Goal: Transaction & Acquisition: Subscribe to service/newsletter

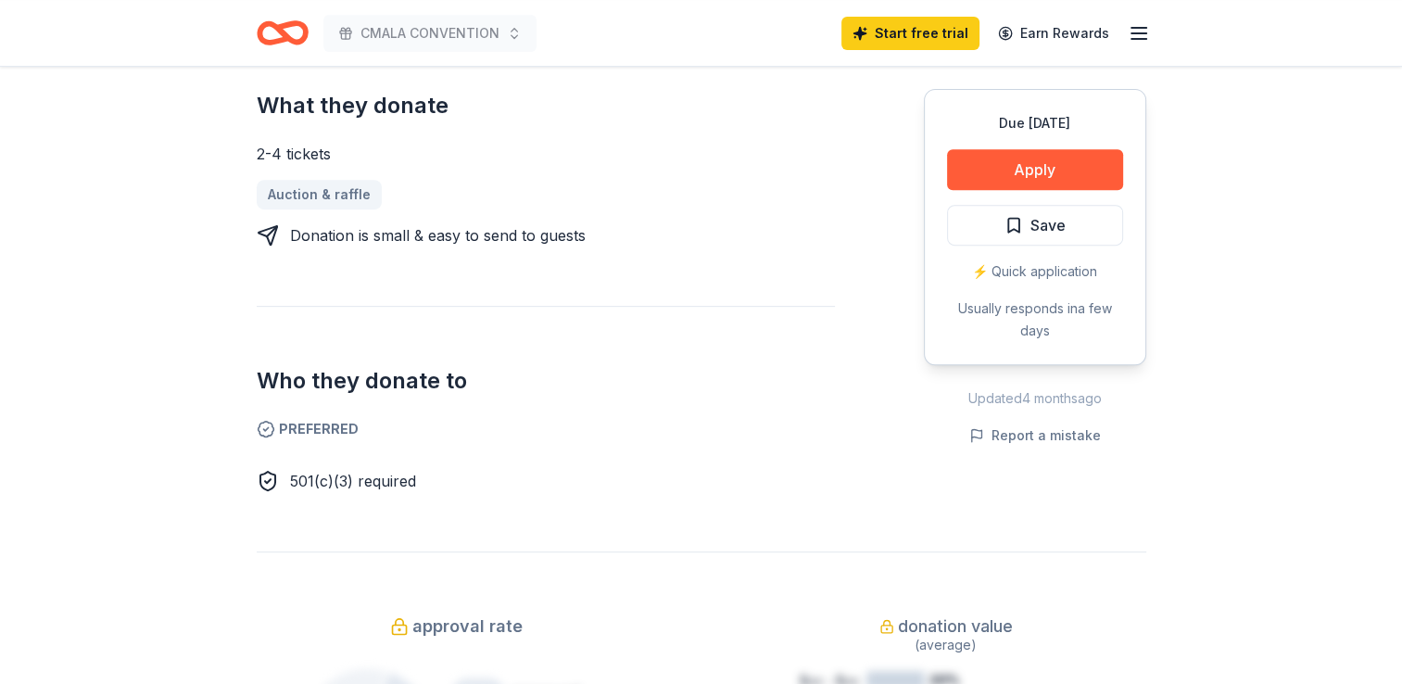
scroll to position [769, 0]
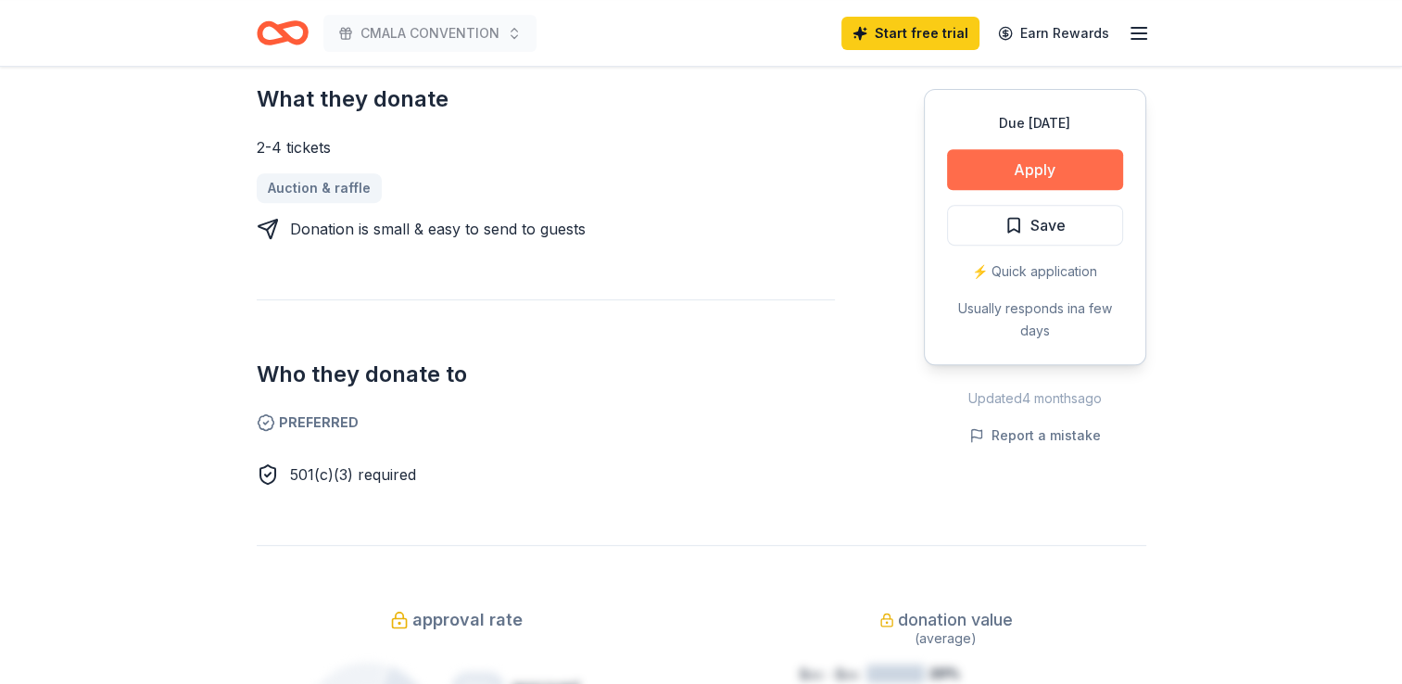
click at [1083, 180] on button "Apply" at bounding box center [1035, 169] width 176 height 41
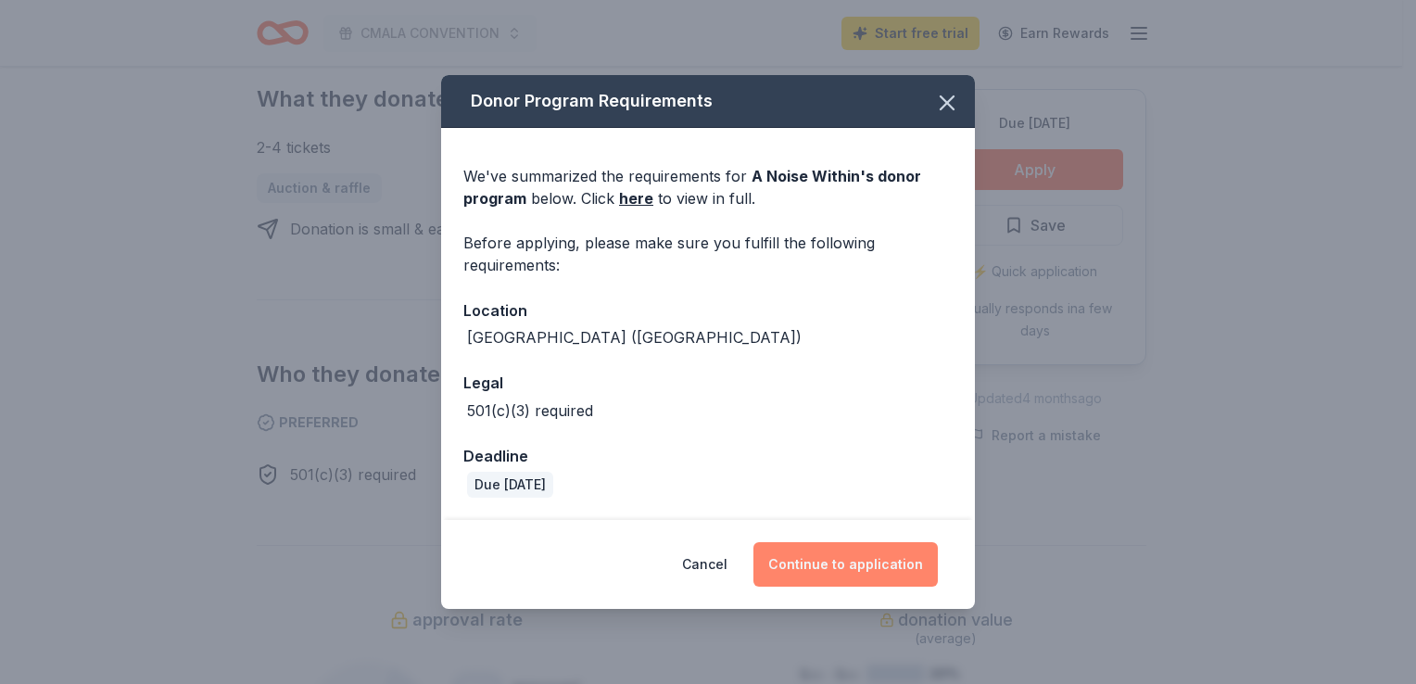
click at [895, 567] on button "Continue to application" at bounding box center [845, 564] width 184 height 44
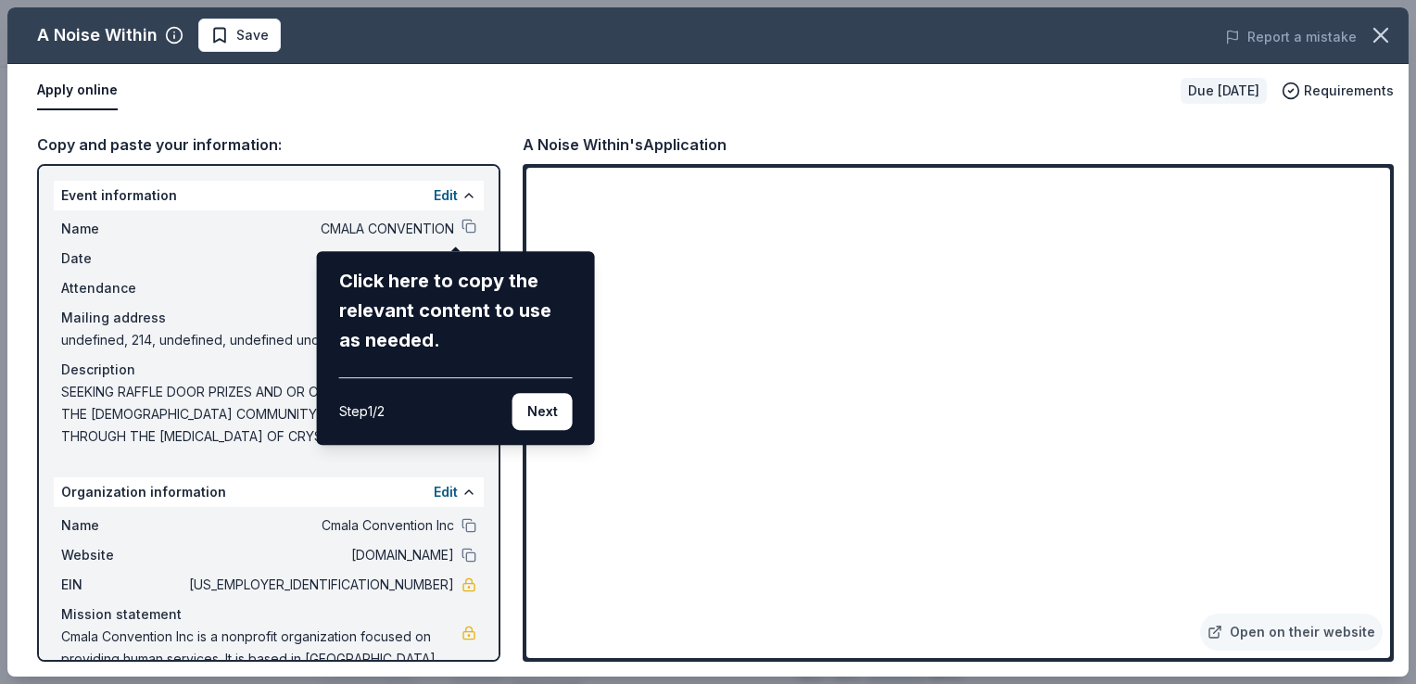
click at [449, 223] on div "A Noise Within Save Report a mistake Apply online Due in 153 days Requirements …" at bounding box center [707, 341] width 1401 height 669
click at [539, 424] on button "Next" at bounding box center [543, 411] width 60 height 37
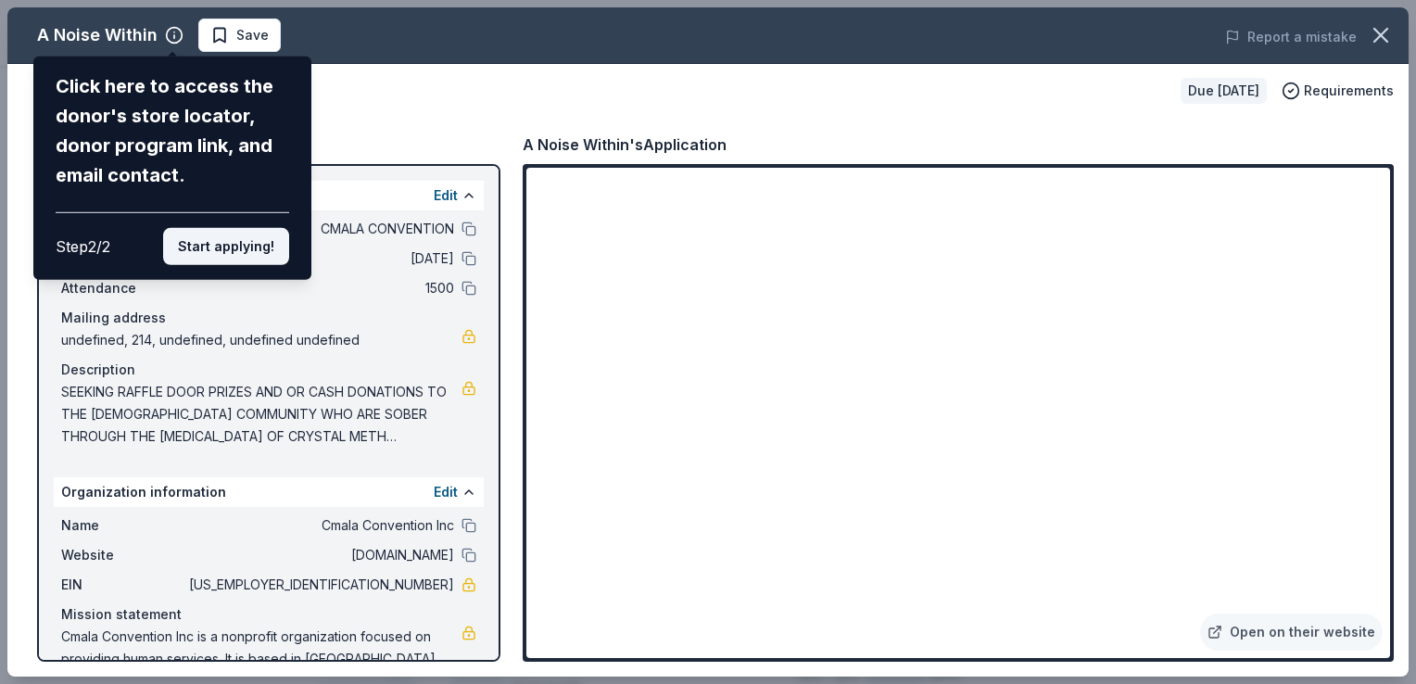
click at [245, 245] on button "Start applying!" at bounding box center [226, 246] width 126 height 37
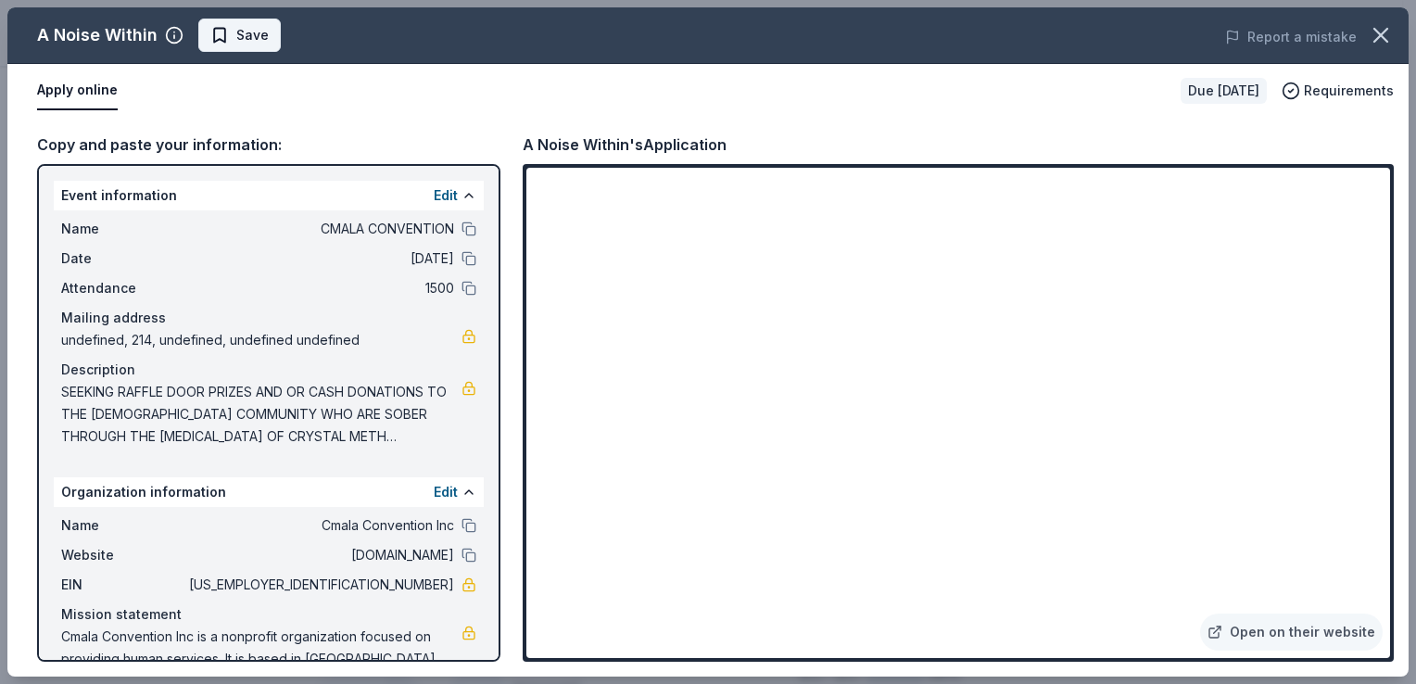
click at [245, 39] on span "Save" at bounding box center [252, 35] width 32 height 22
click at [1394, 30] on button "button" at bounding box center [1380, 35] width 41 height 41
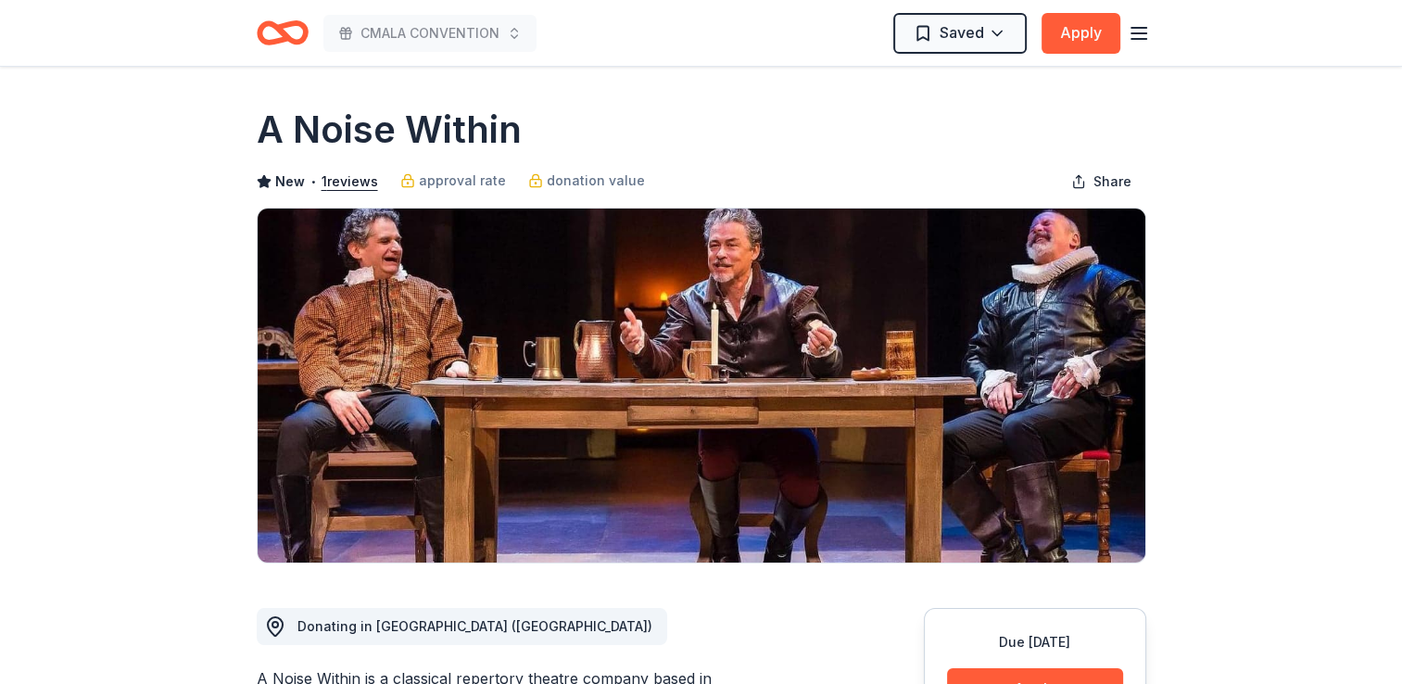
scroll to position [0, 0]
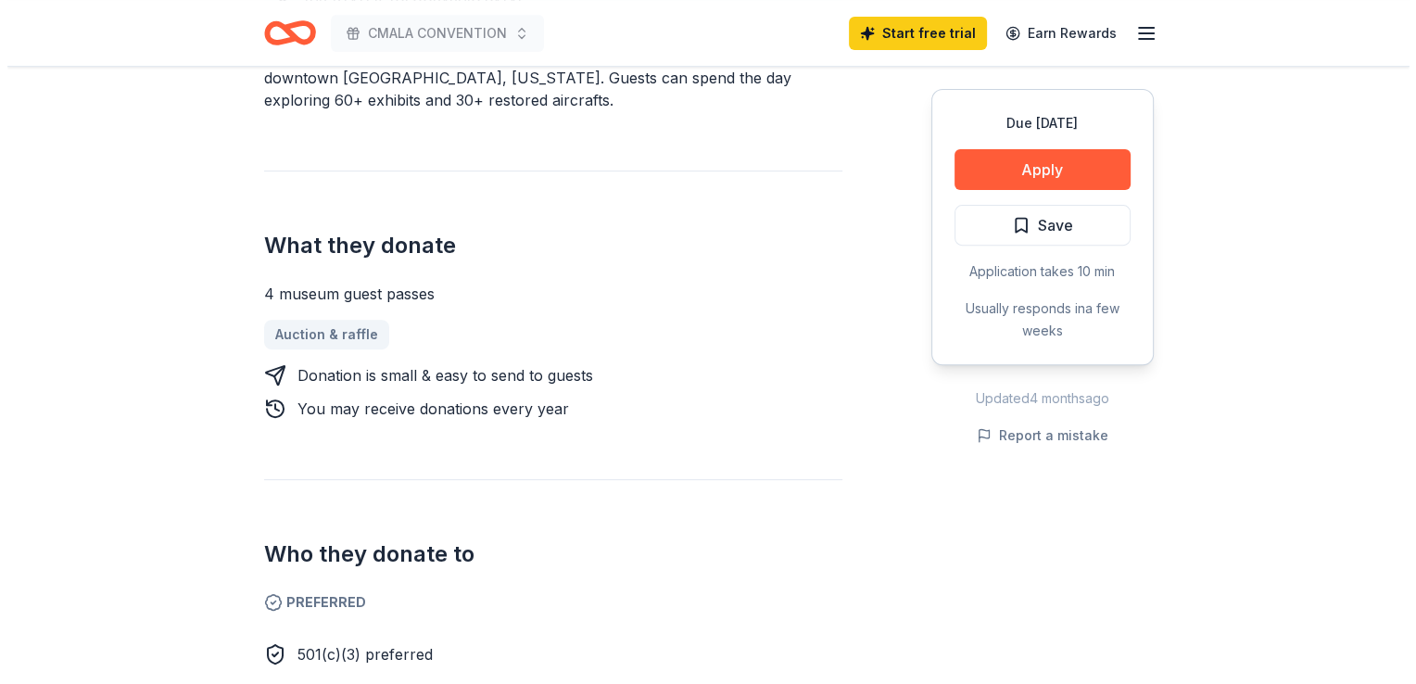
scroll to position [667, 0]
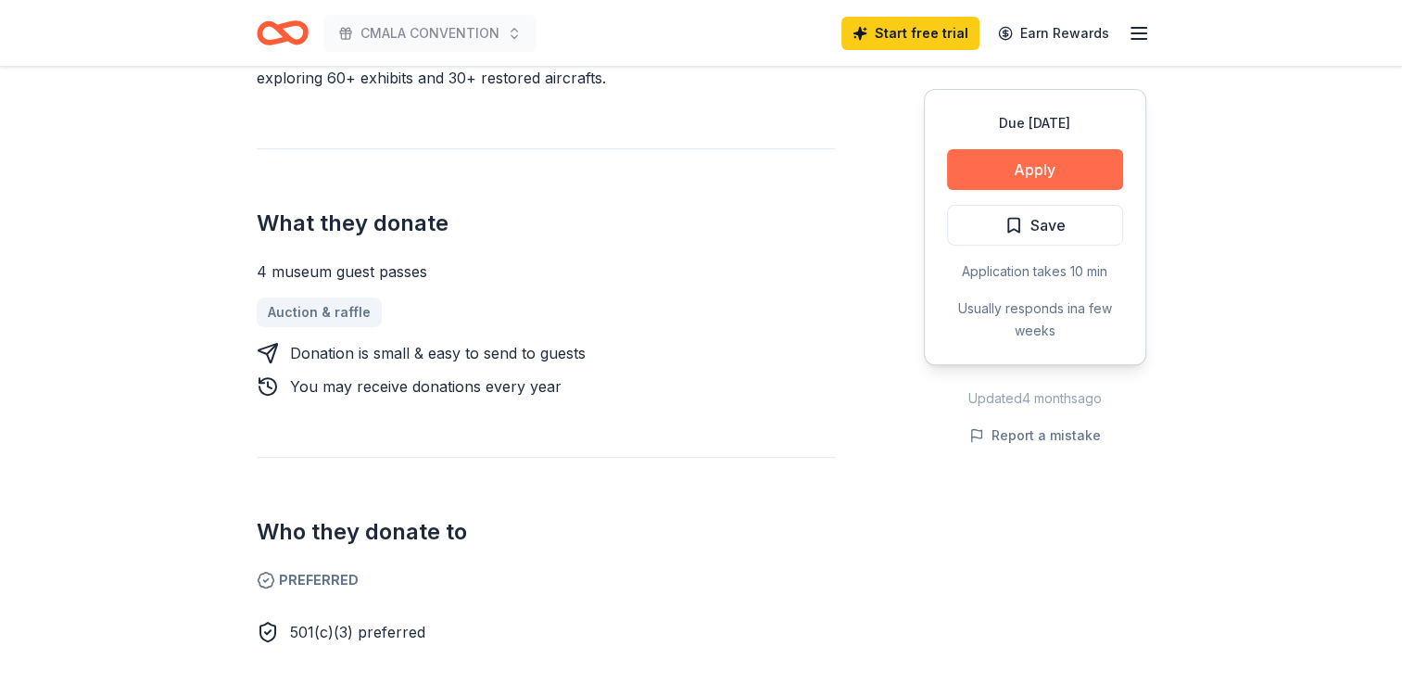
click at [1068, 165] on button "Apply" at bounding box center [1035, 169] width 176 height 41
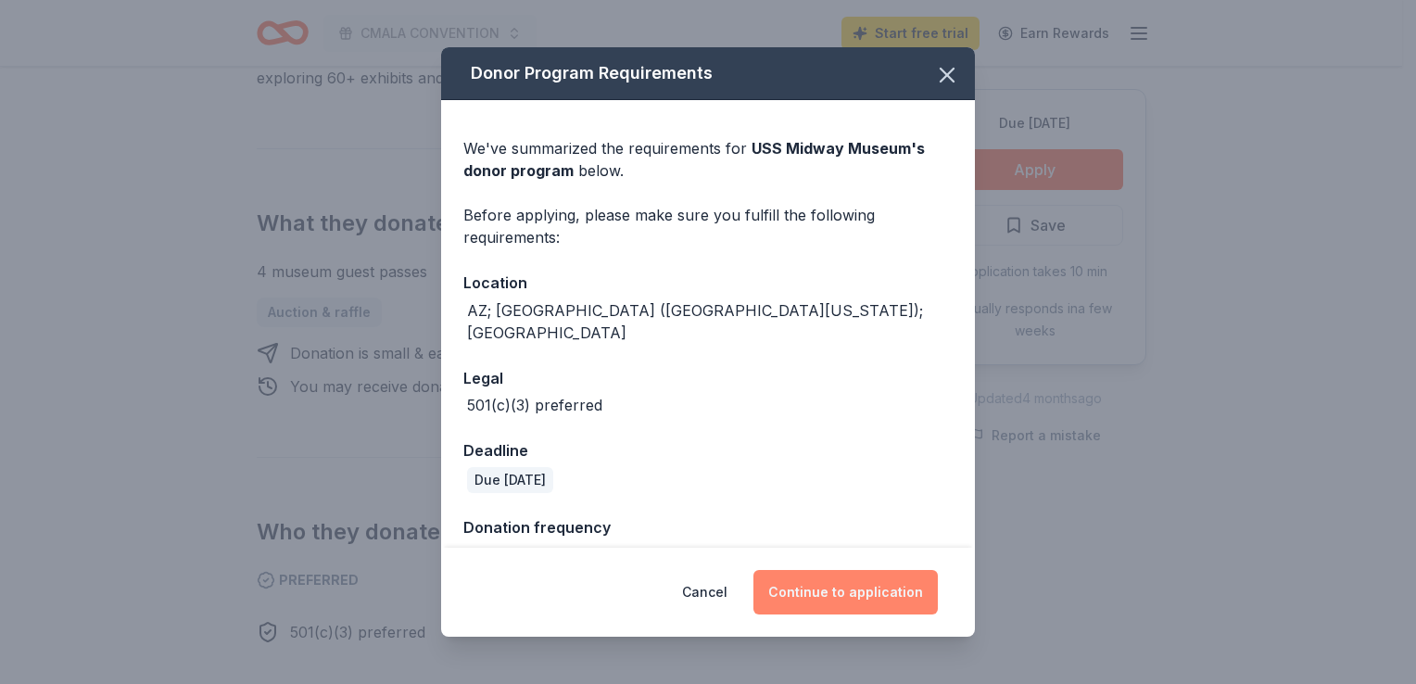
click at [854, 605] on button "Continue to application" at bounding box center [845, 592] width 184 height 44
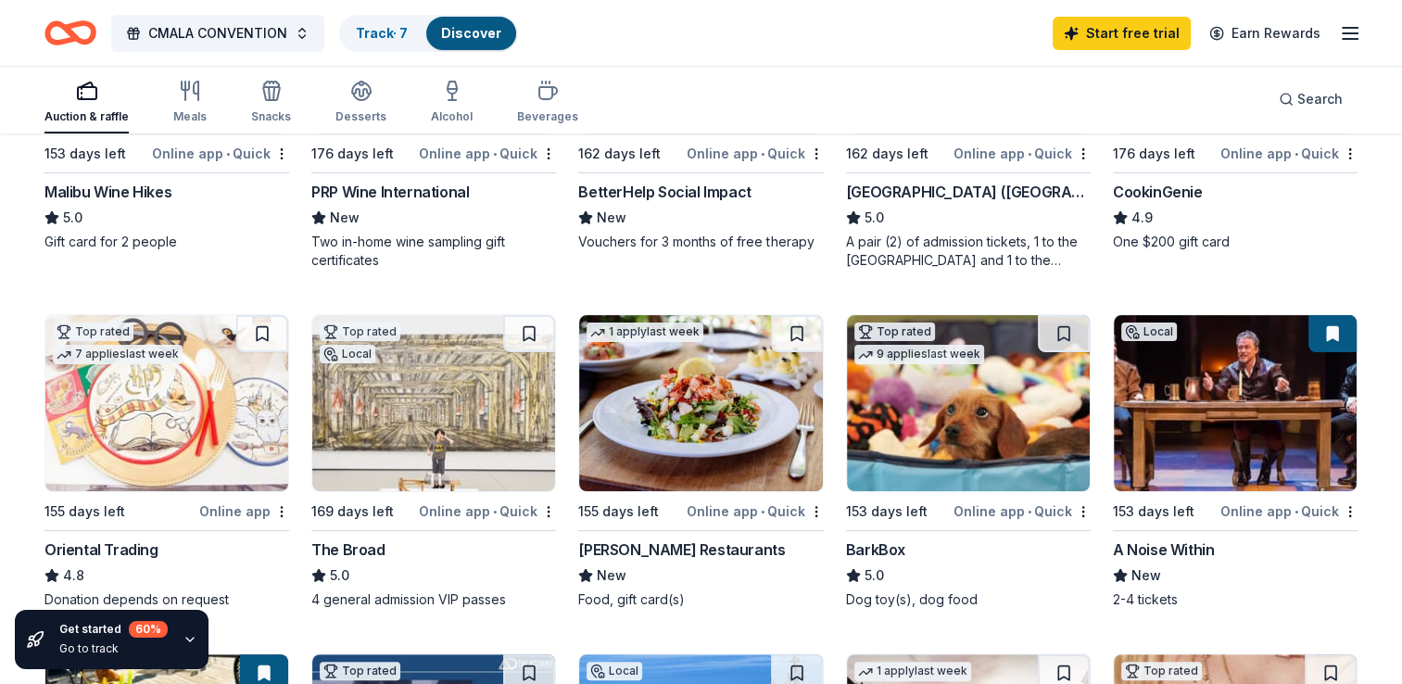
scroll to position [390, 0]
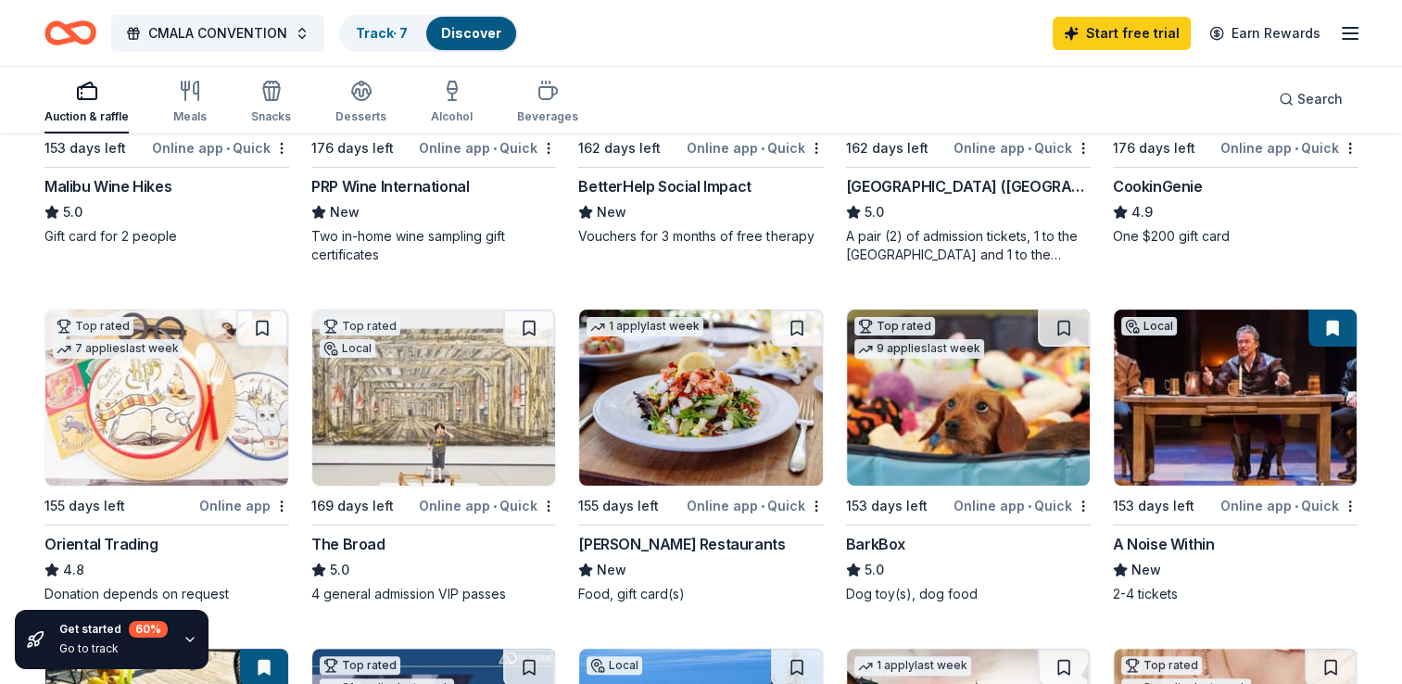
click at [712, 457] on img at bounding box center [700, 398] width 243 height 176
click at [1026, 486] on div "Top rated 9 applies last week 153 days left Online app • Quick BarkBox 5.0 Dog …" at bounding box center [968, 456] width 245 height 295
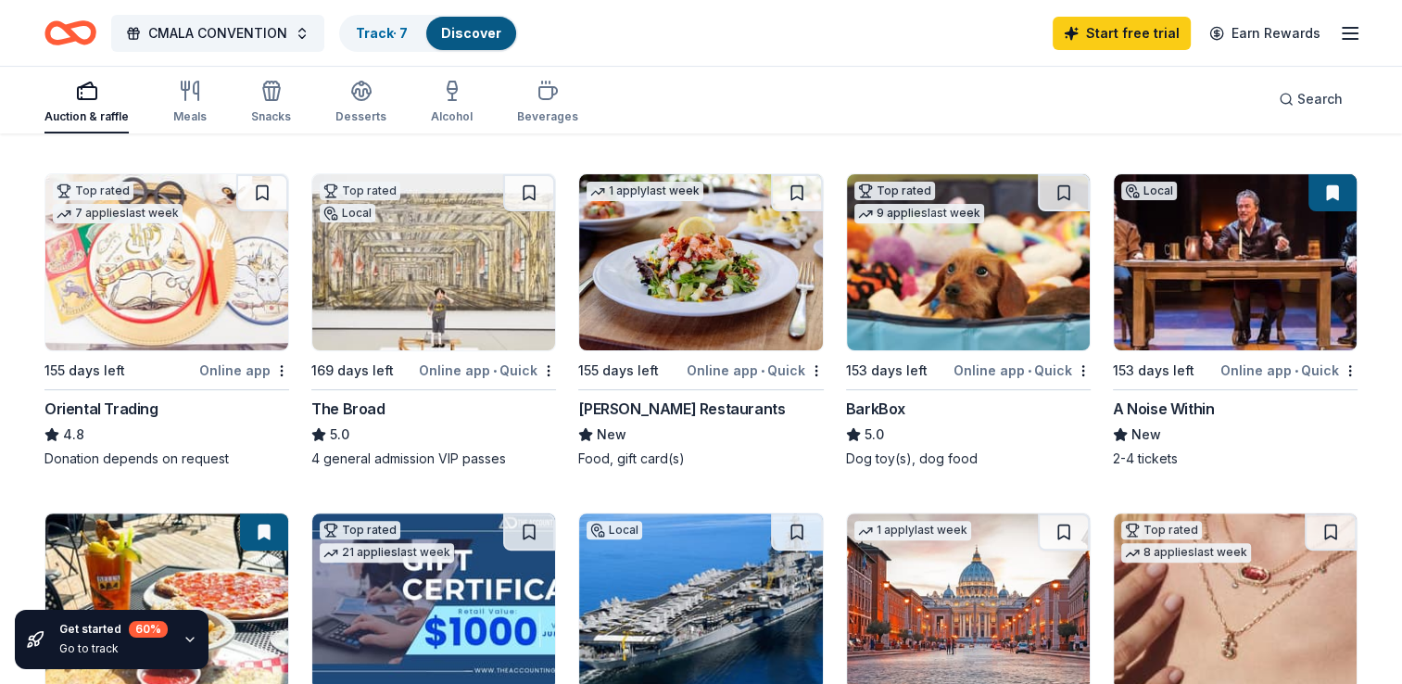
scroll to position [527, 0]
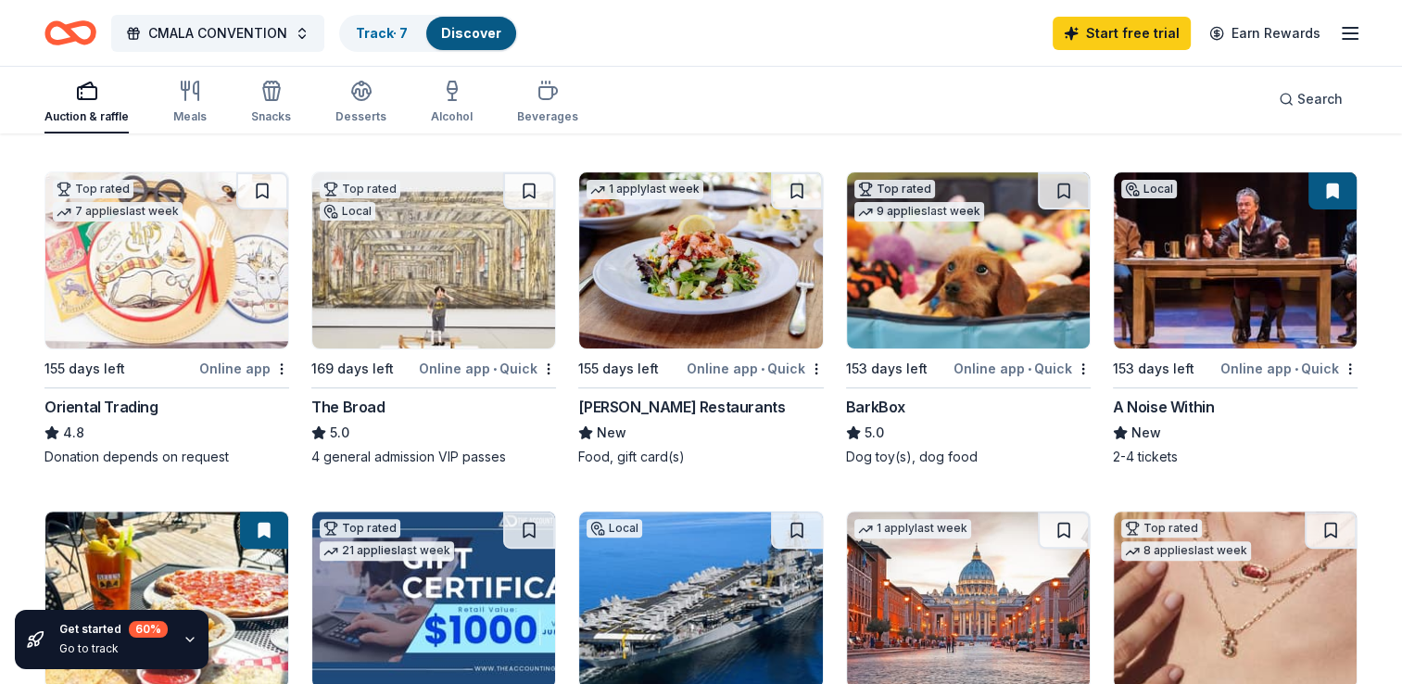
click at [438, 329] on img at bounding box center [433, 260] width 243 height 176
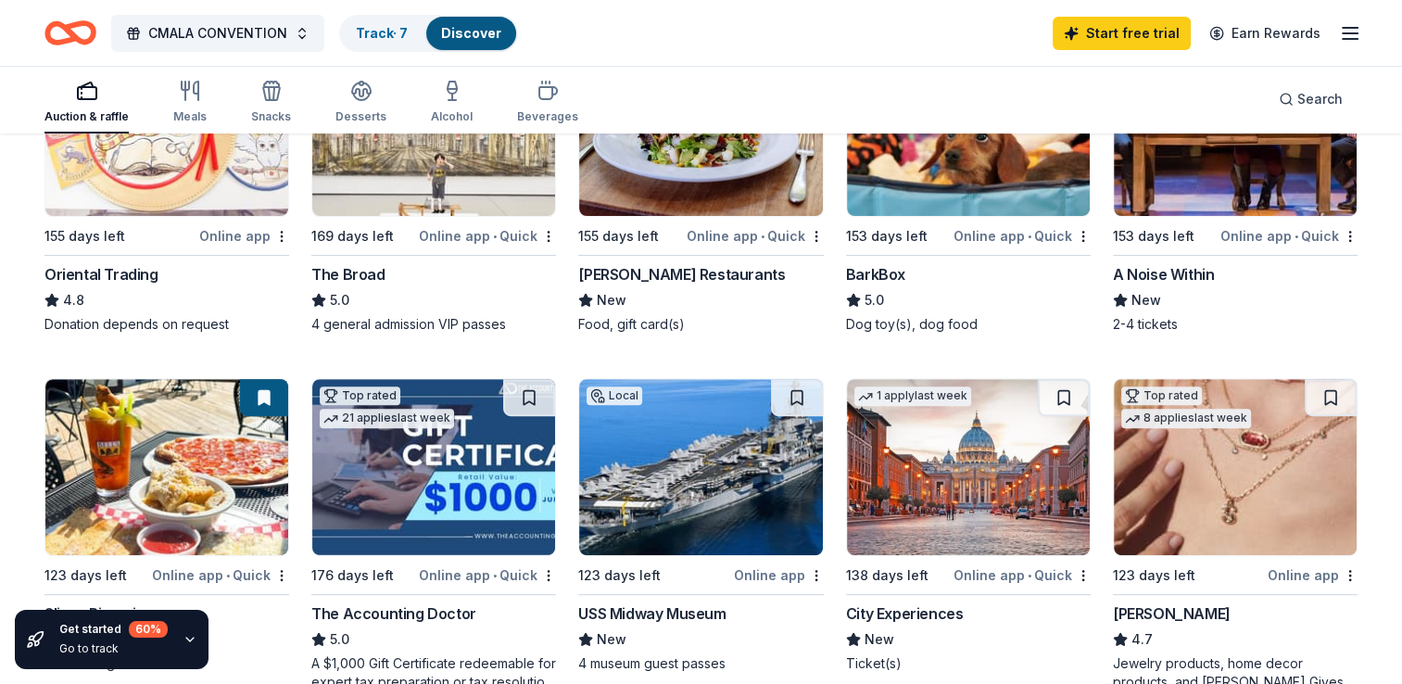
scroll to position [678, 0]
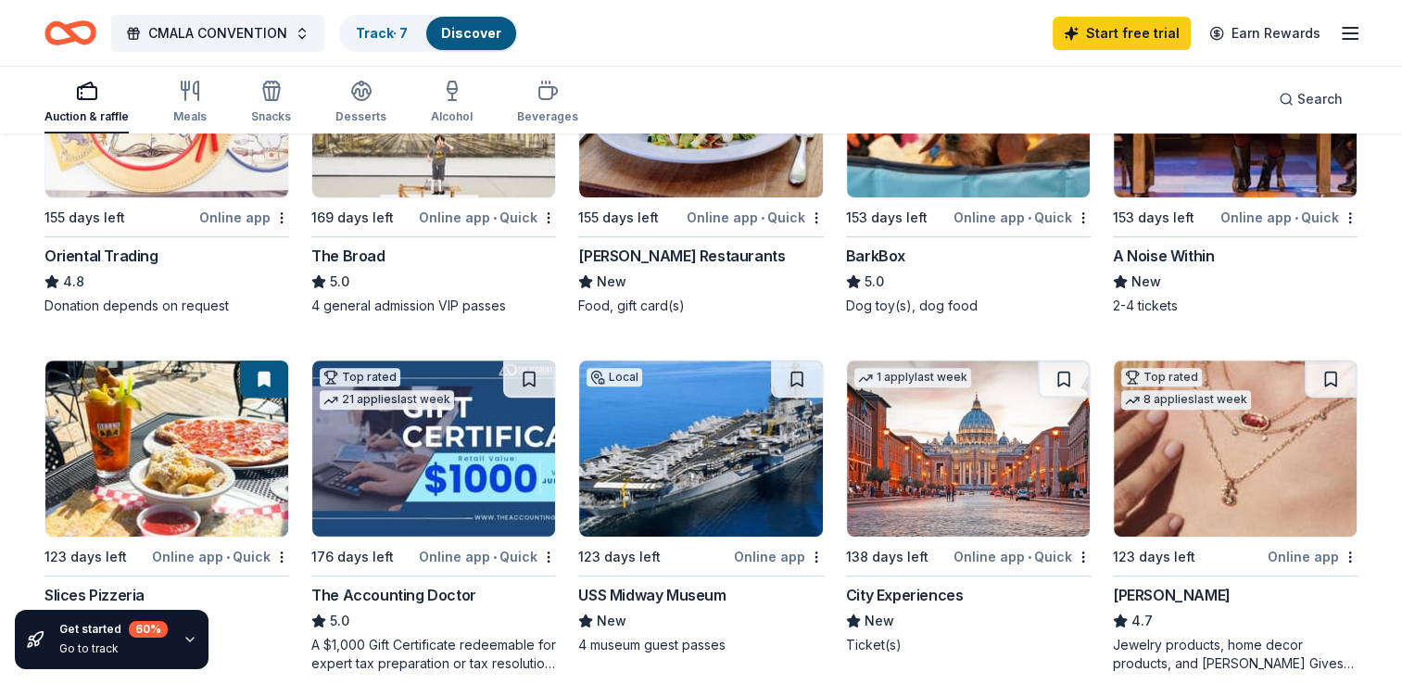
click at [469, 591] on div "The Accounting Doctor" at bounding box center [393, 595] width 165 height 22
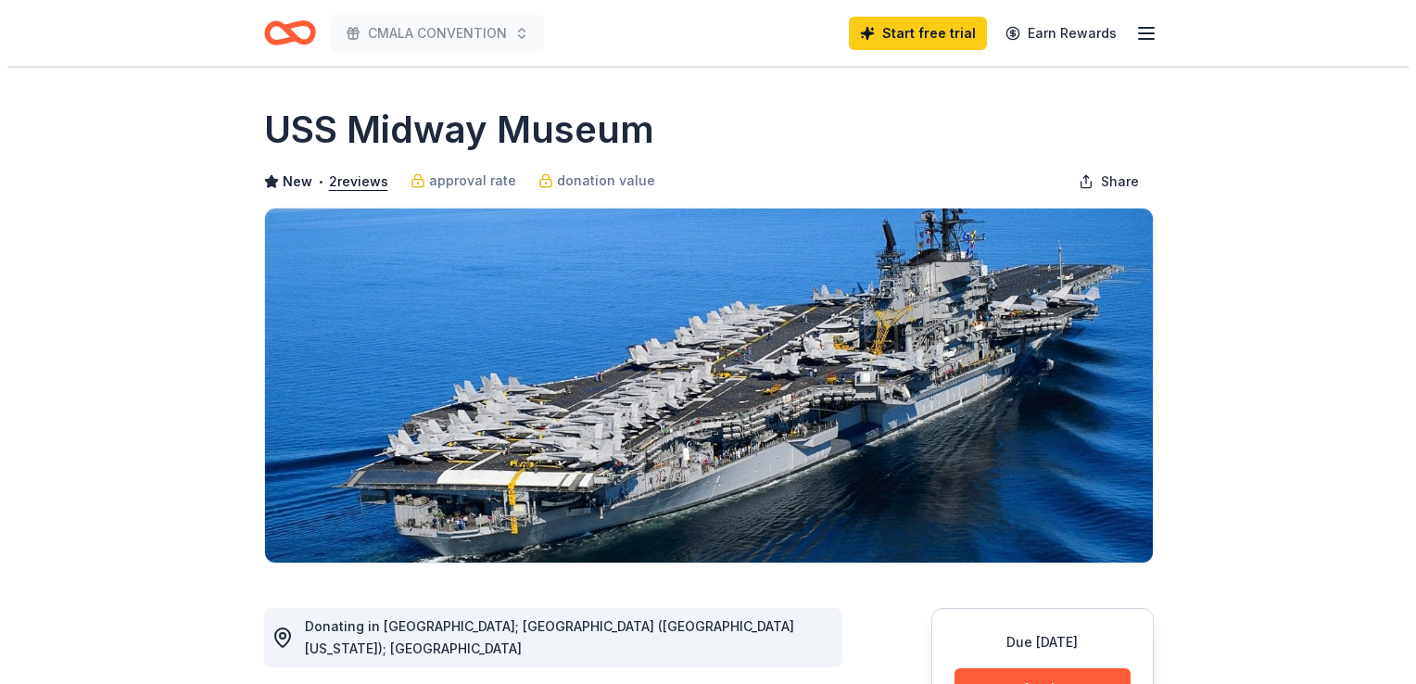
scroll to position [667, 0]
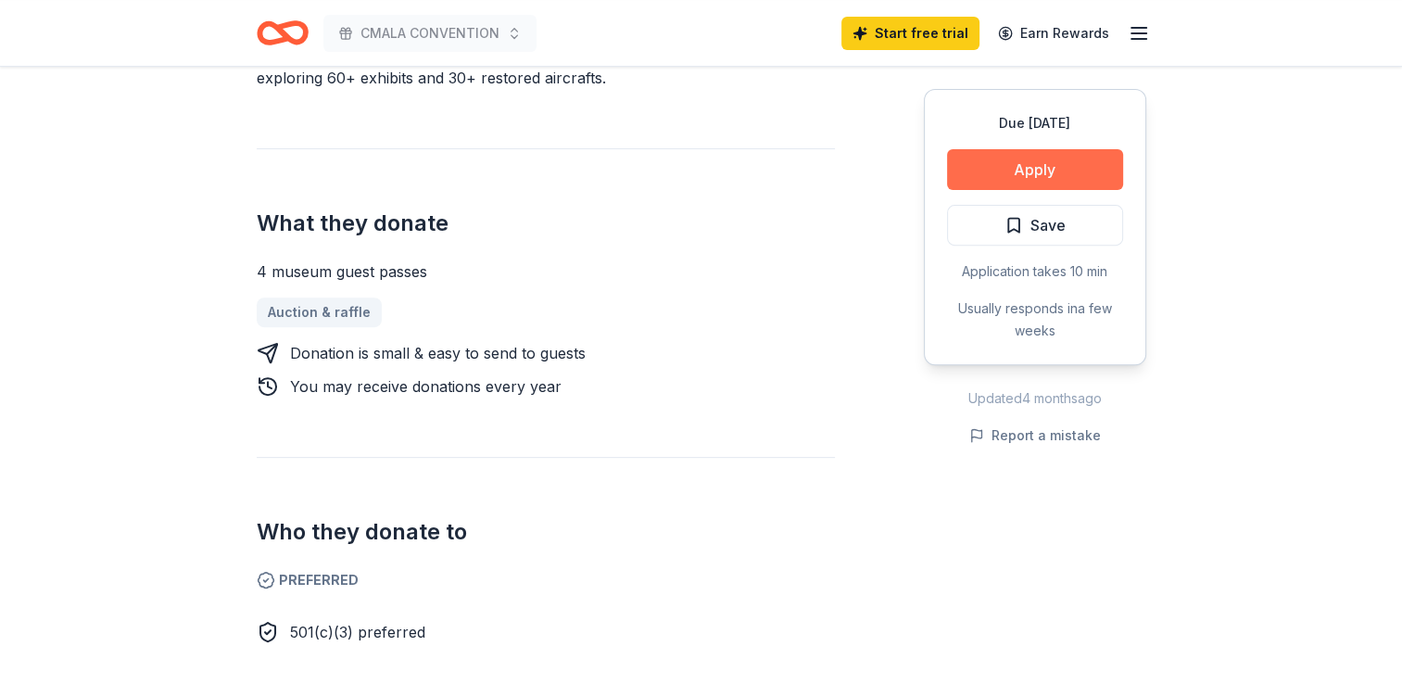
click at [1030, 162] on button "Apply" at bounding box center [1035, 169] width 176 height 41
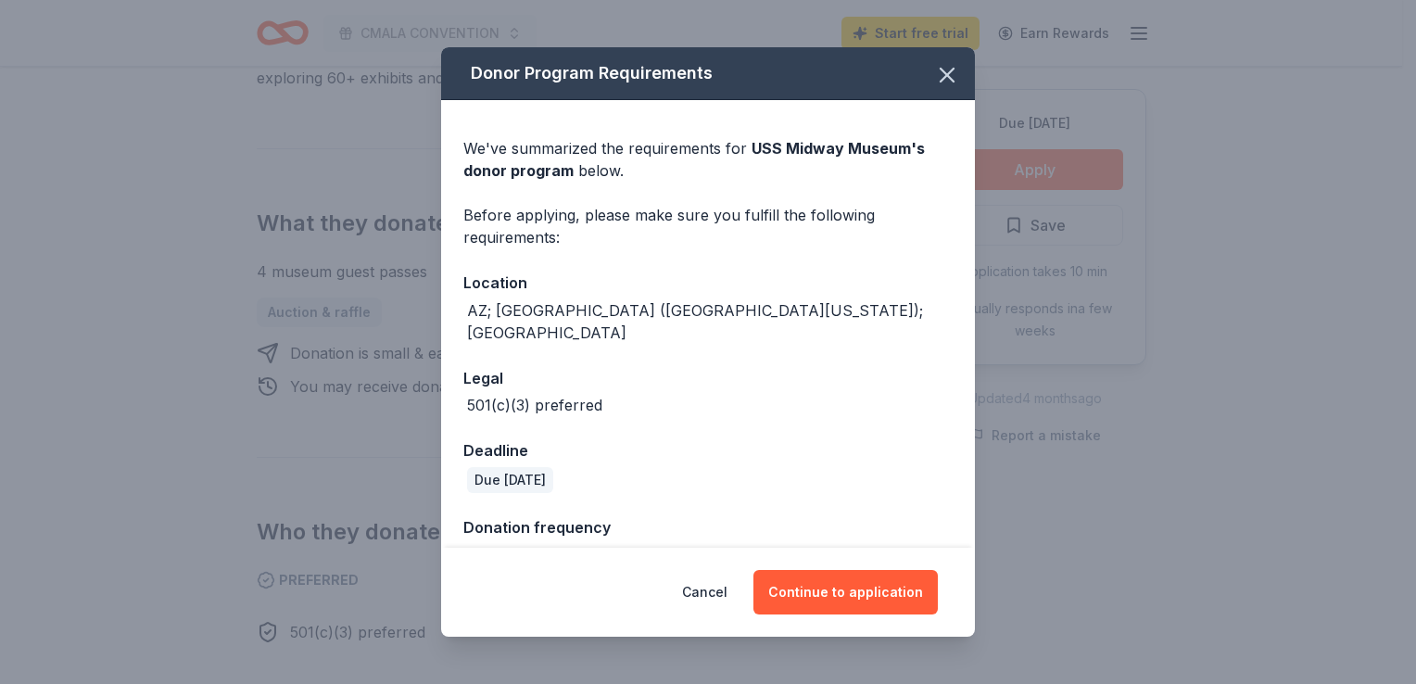
scroll to position [17, 0]
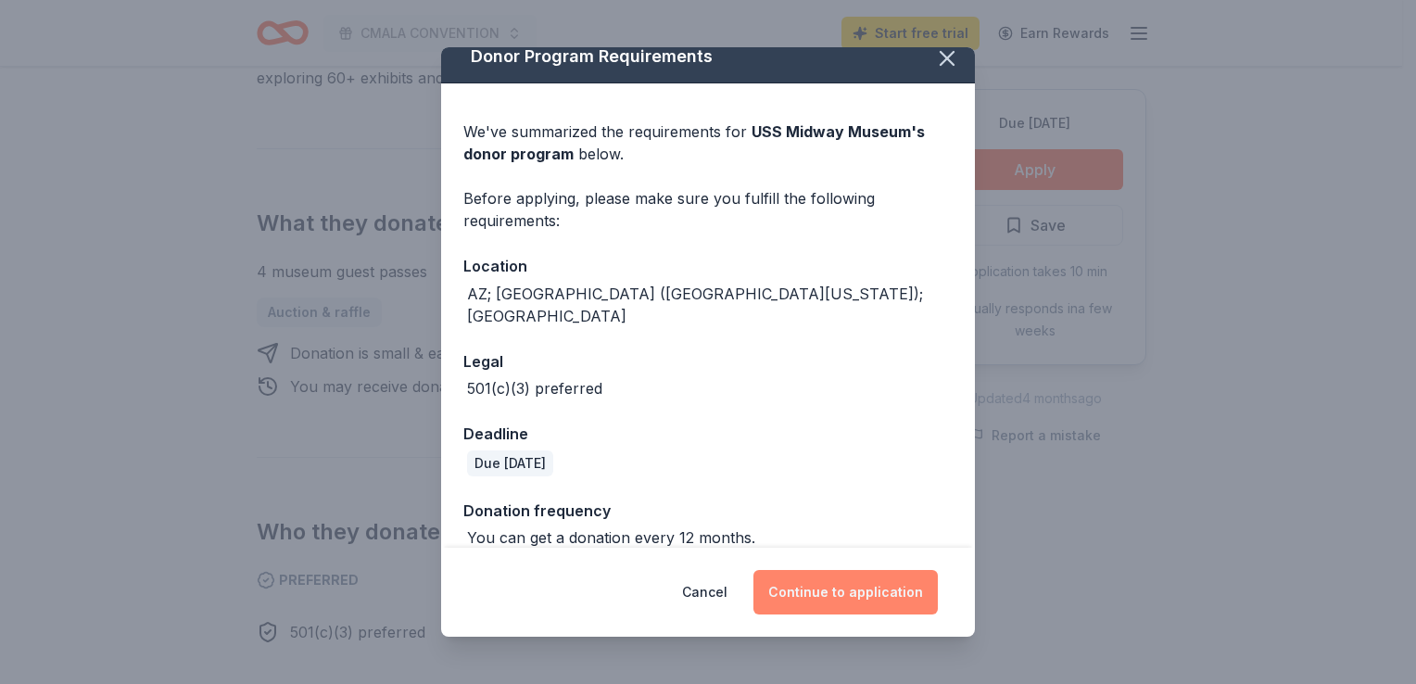
click at [868, 592] on button "Continue to application" at bounding box center [845, 592] width 184 height 44
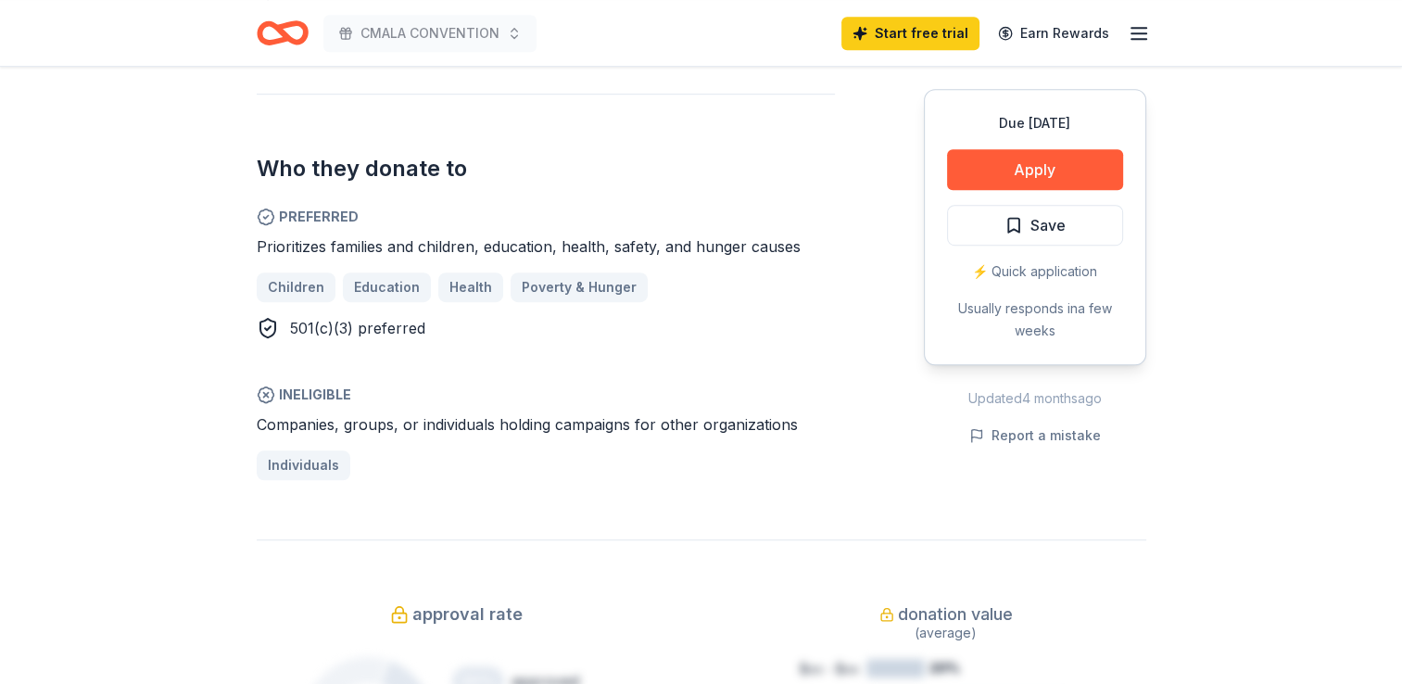
scroll to position [1049, 0]
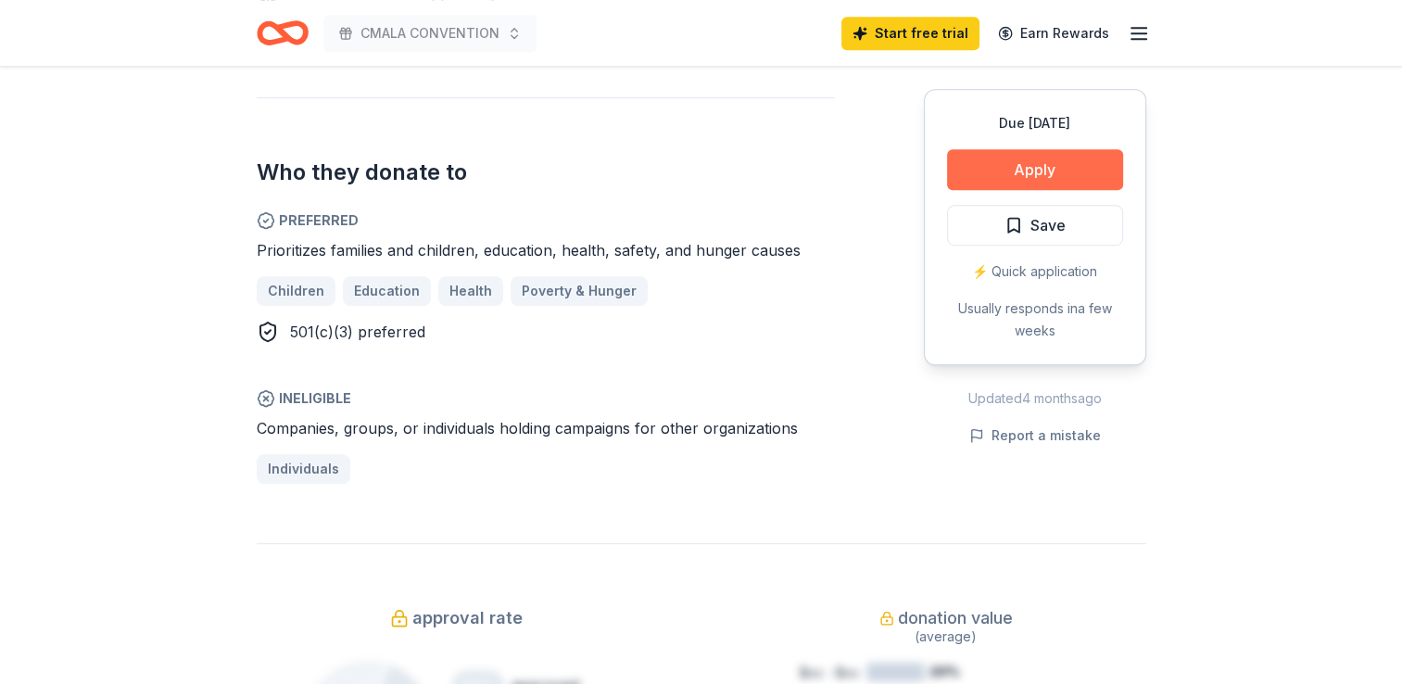
click at [1082, 164] on button "Apply" at bounding box center [1035, 169] width 176 height 41
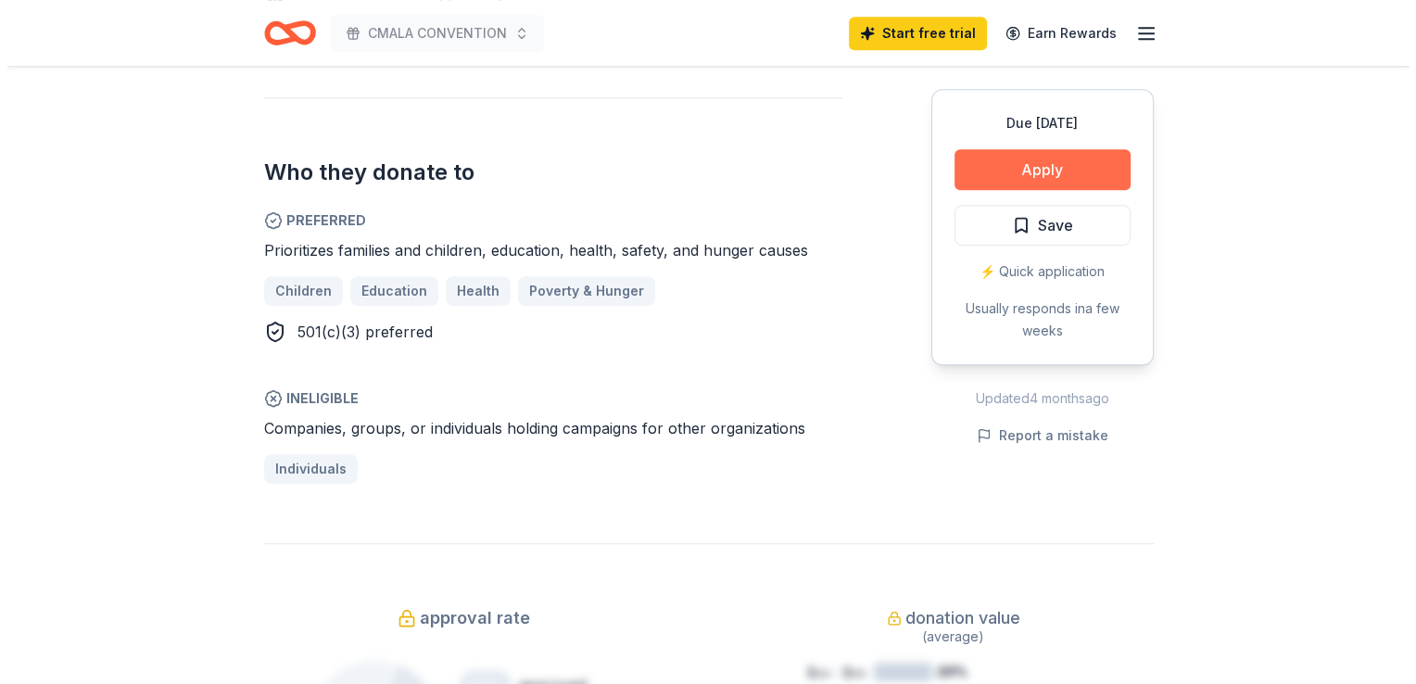
scroll to position [1075, 0]
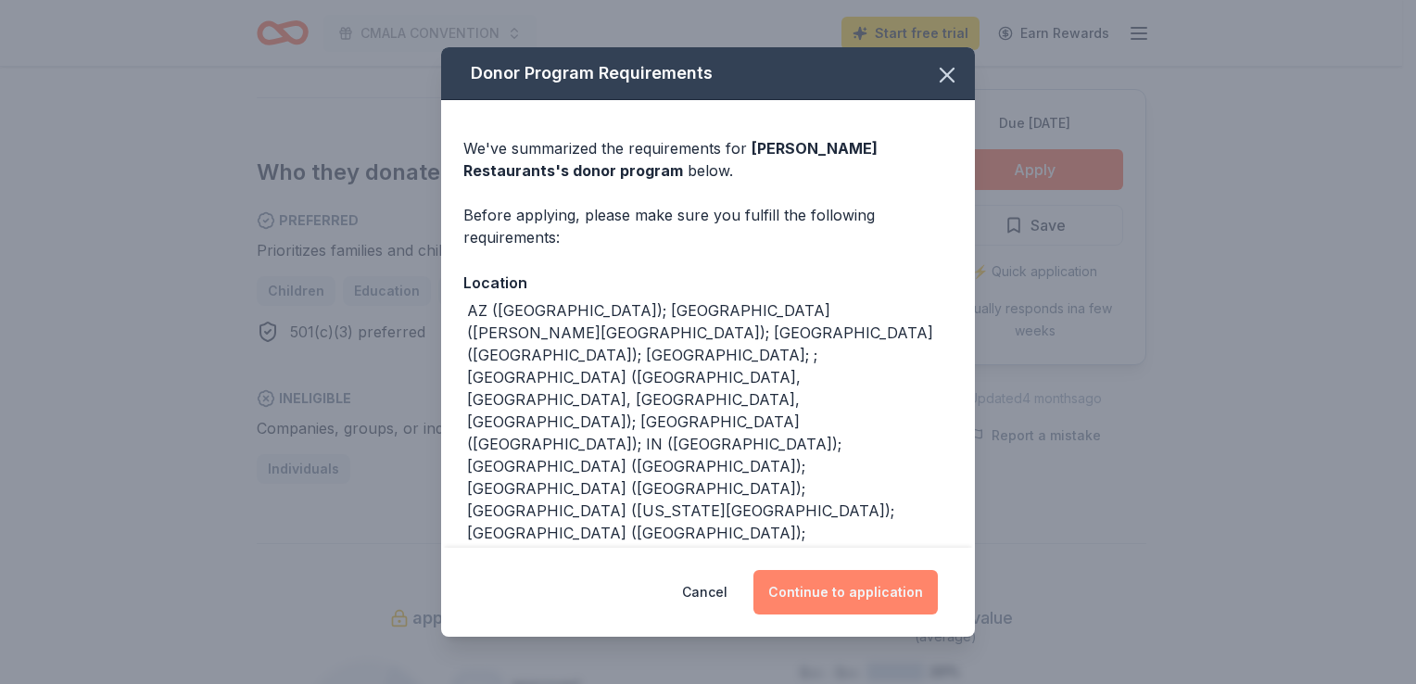
click at [854, 602] on button "Continue to application" at bounding box center [845, 592] width 184 height 44
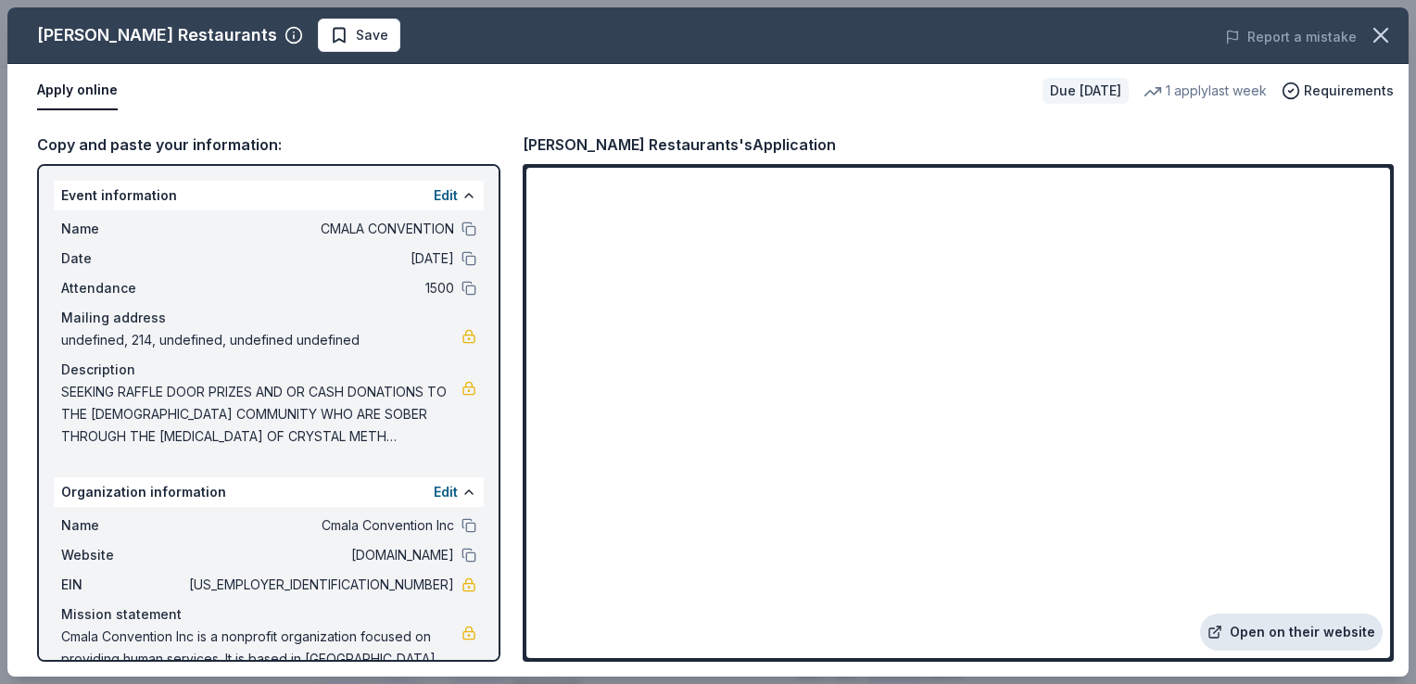
click at [1290, 634] on link "Open on their website" at bounding box center [1291, 632] width 183 height 37
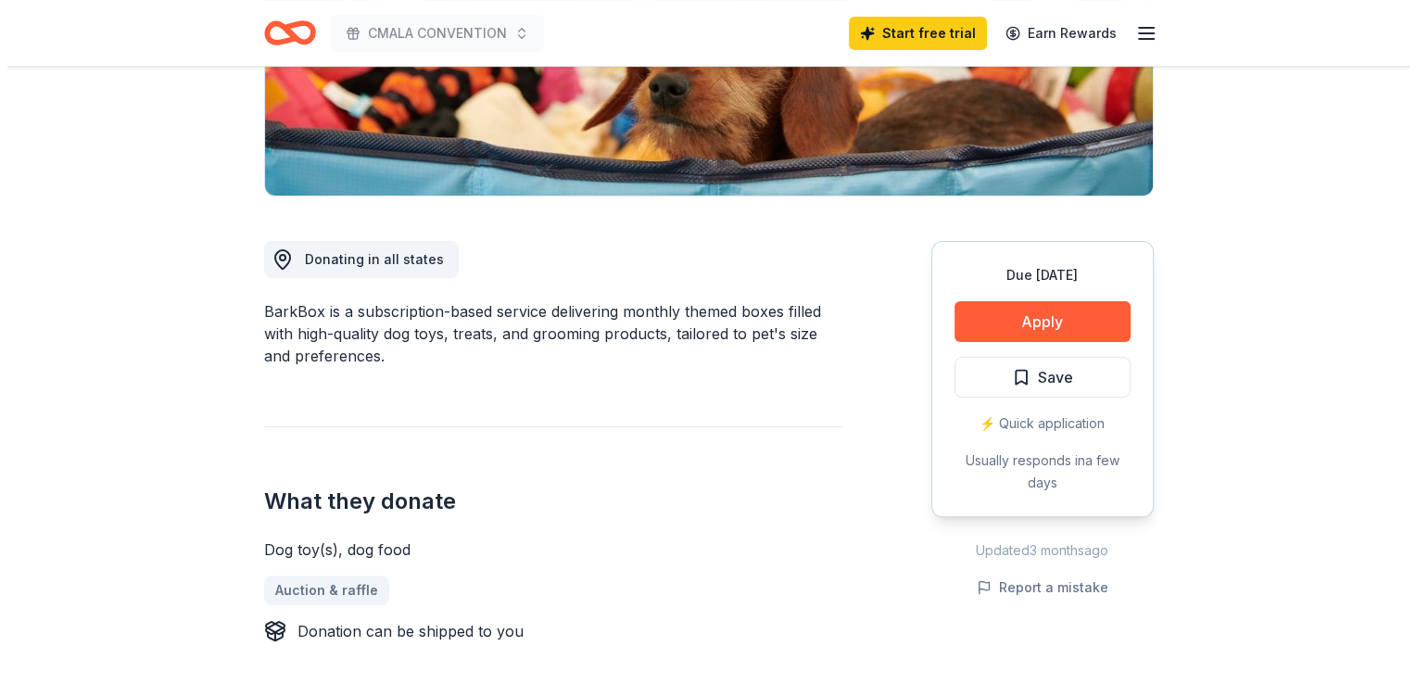
scroll to position [372, 0]
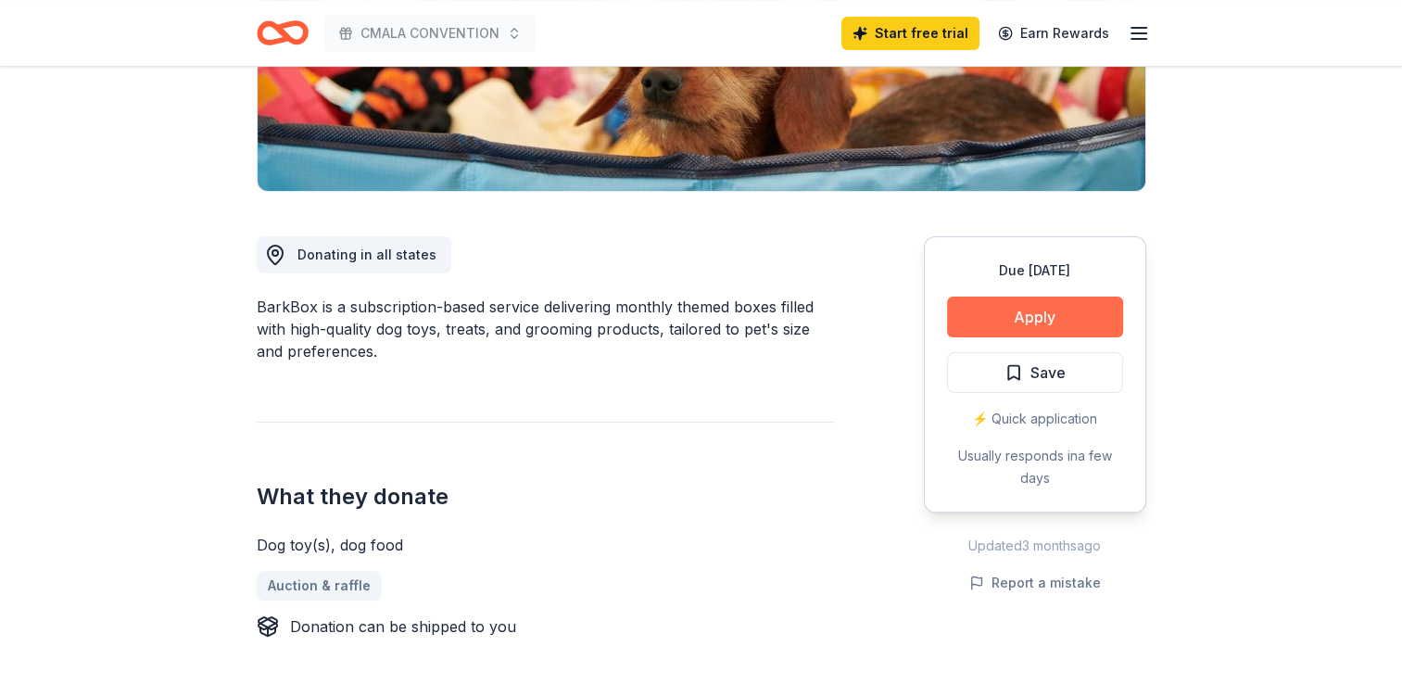
click at [1086, 319] on button "Apply" at bounding box center [1035, 317] width 176 height 41
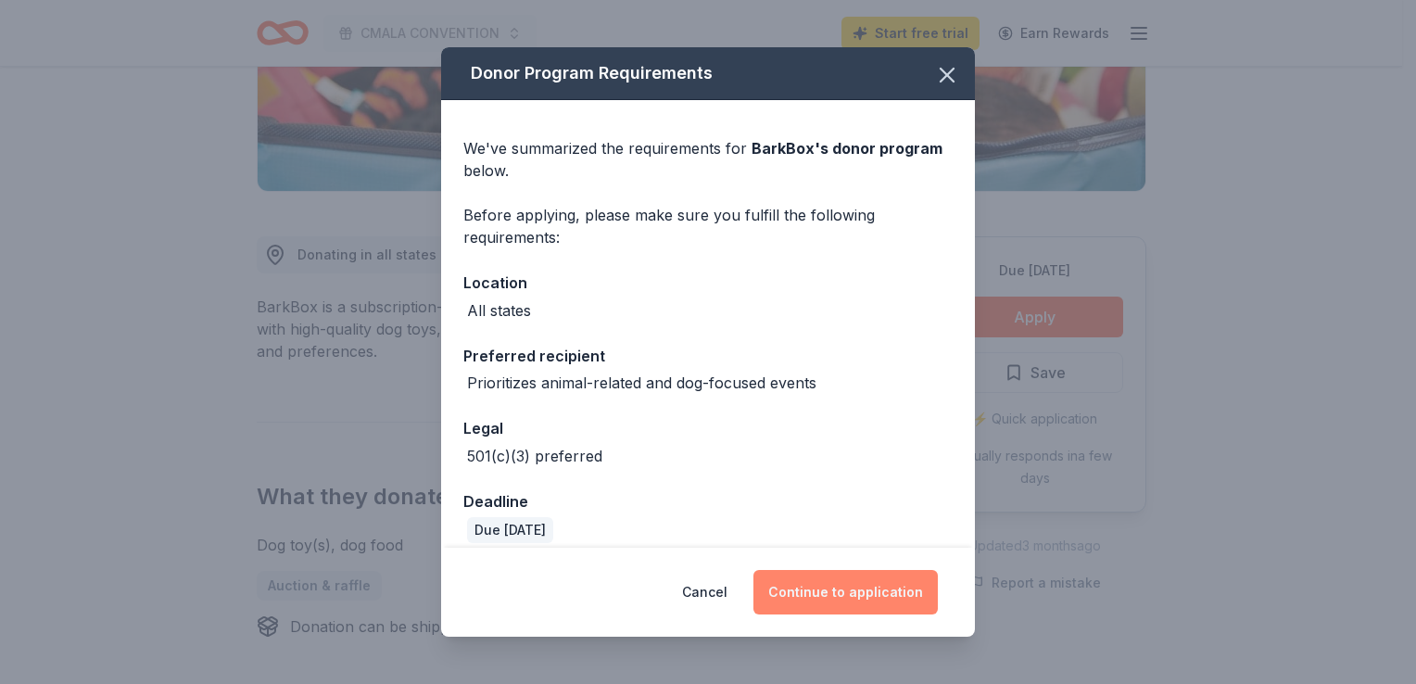
click at [899, 589] on button "Continue to application" at bounding box center [845, 592] width 184 height 44
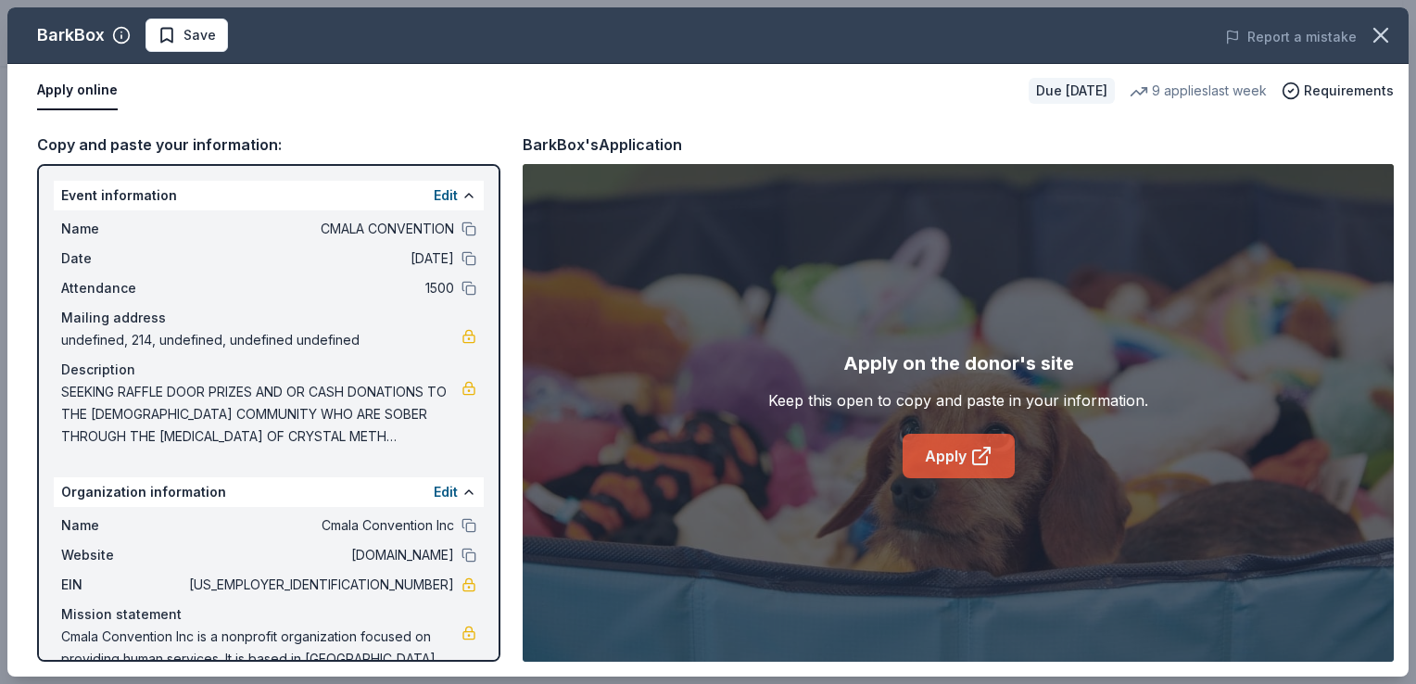
click at [975, 447] on icon at bounding box center [981, 456] width 22 height 22
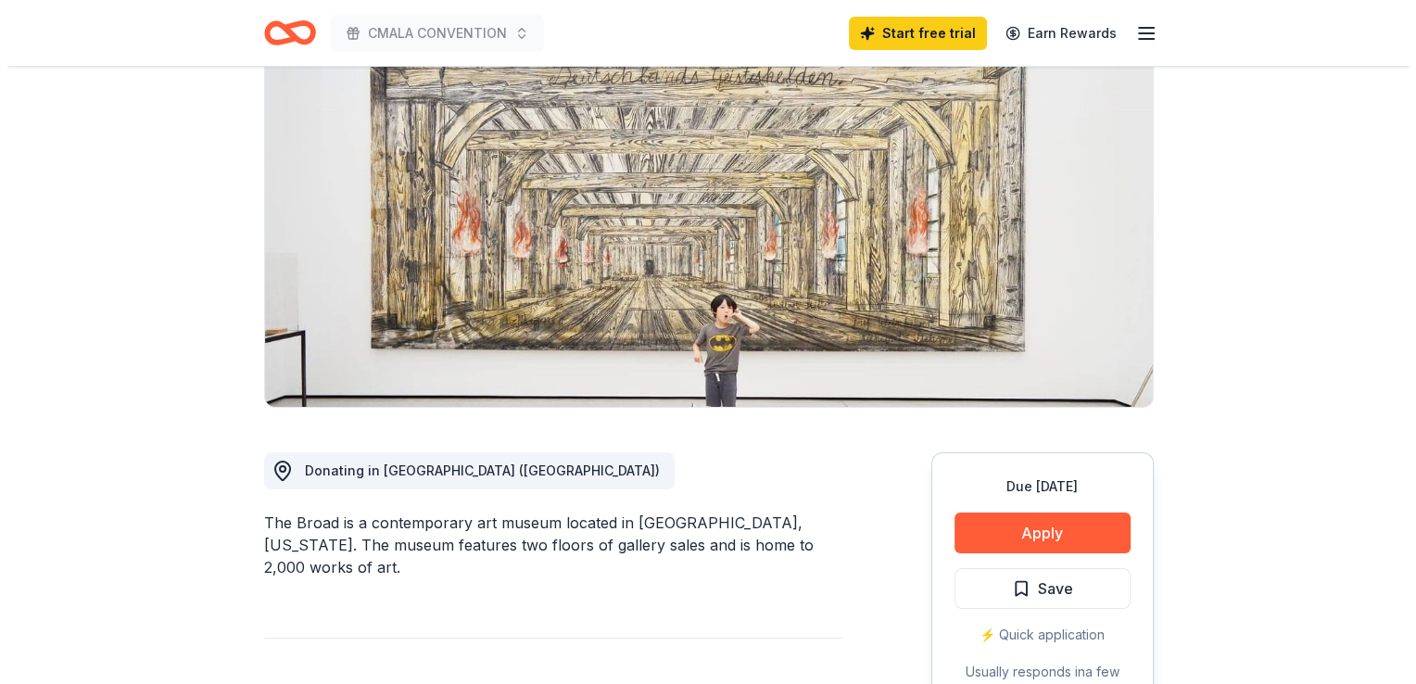
scroll to position [161, 0]
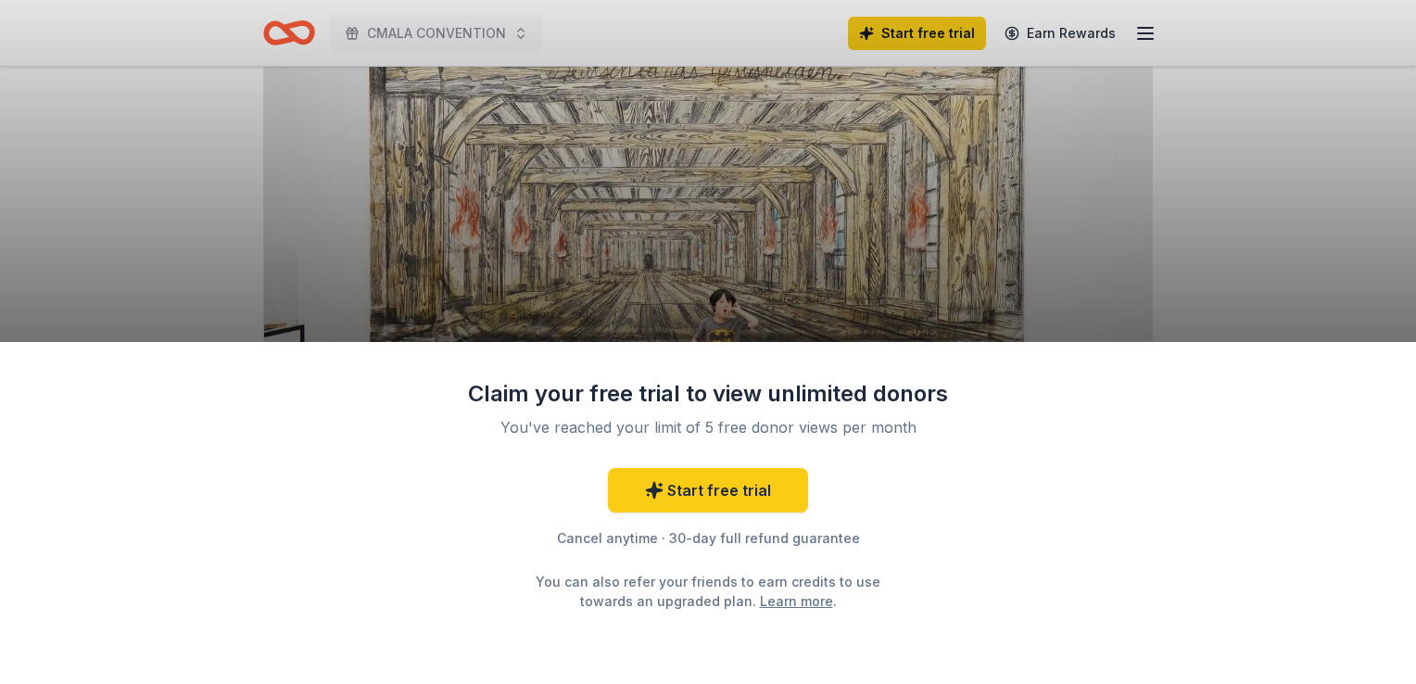
click at [1240, 295] on div "Claim your free trial to view unlimited donors You've reached your limit of 5 f…" at bounding box center [708, 342] width 1416 height 684
click at [1240, 297] on div "Claim your free trial to view unlimited donors You've reached your limit of 5 f…" at bounding box center [708, 342] width 1416 height 684
click at [1204, 279] on div "Claim your free trial to view unlimited donors You've reached your limit of 5 f…" at bounding box center [708, 342] width 1416 height 684
click at [1193, 297] on div "Claim your free trial to view unlimited donors You've reached your limit of 5 f…" at bounding box center [708, 342] width 1416 height 684
click at [1173, 244] on div "Claim your free trial to view unlimited donors You've reached your limit of 5 f…" at bounding box center [708, 342] width 1416 height 684
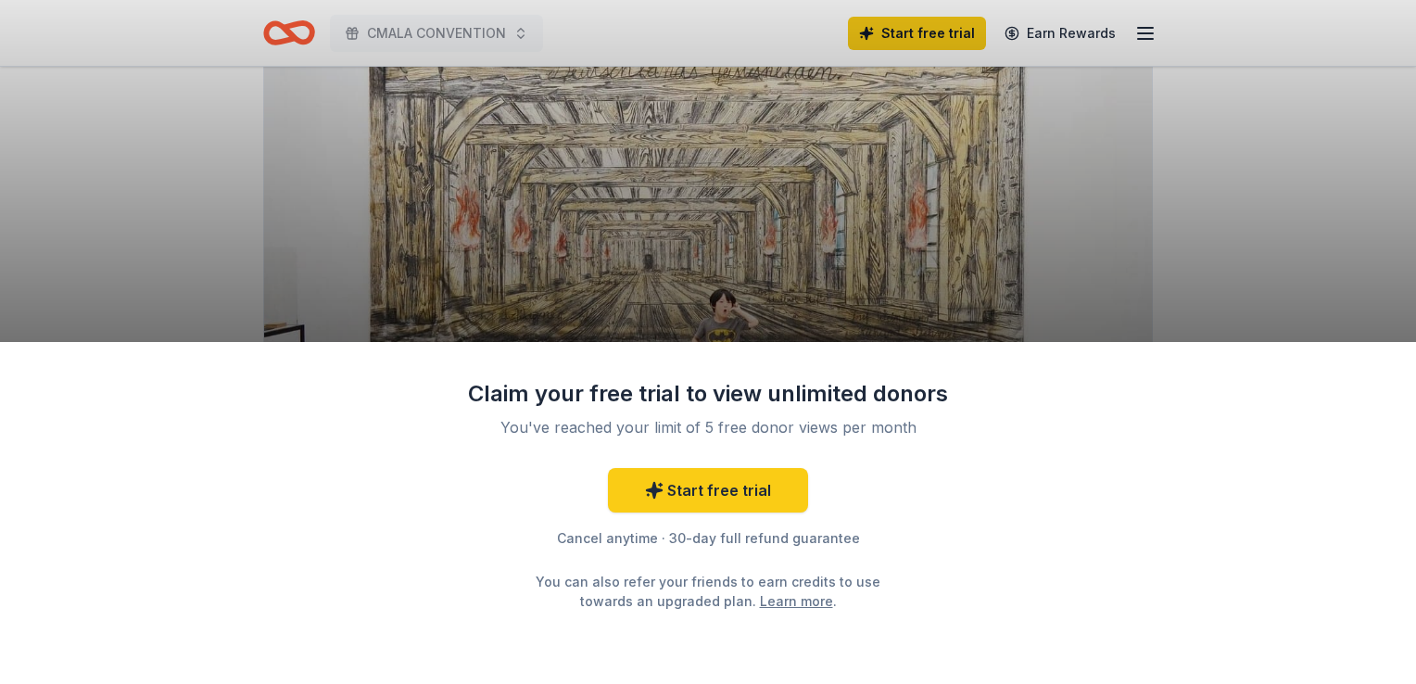
click at [1145, 260] on div "Claim your free trial to view unlimited donors You've reached your limit of 5 f…" at bounding box center [708, 342] width 1416 height 684
click at [884, 280] on div "Claim your free trial to view unlimited donors You've reached your limit of 5 f…" at bounding box center [708, 342] width 1416 height 684
click at [1134, 250] on div "Claim your free trial to view unlimited donors You've reached your limit of 5 f…" at bounding box center [708, 342] width 1416 height 684
click at [1079, 259] on div "Claim your free trial to view unlimited donors You've reached your limit of 5 f…" at bounding box center [708, 342] width 1416 height 684
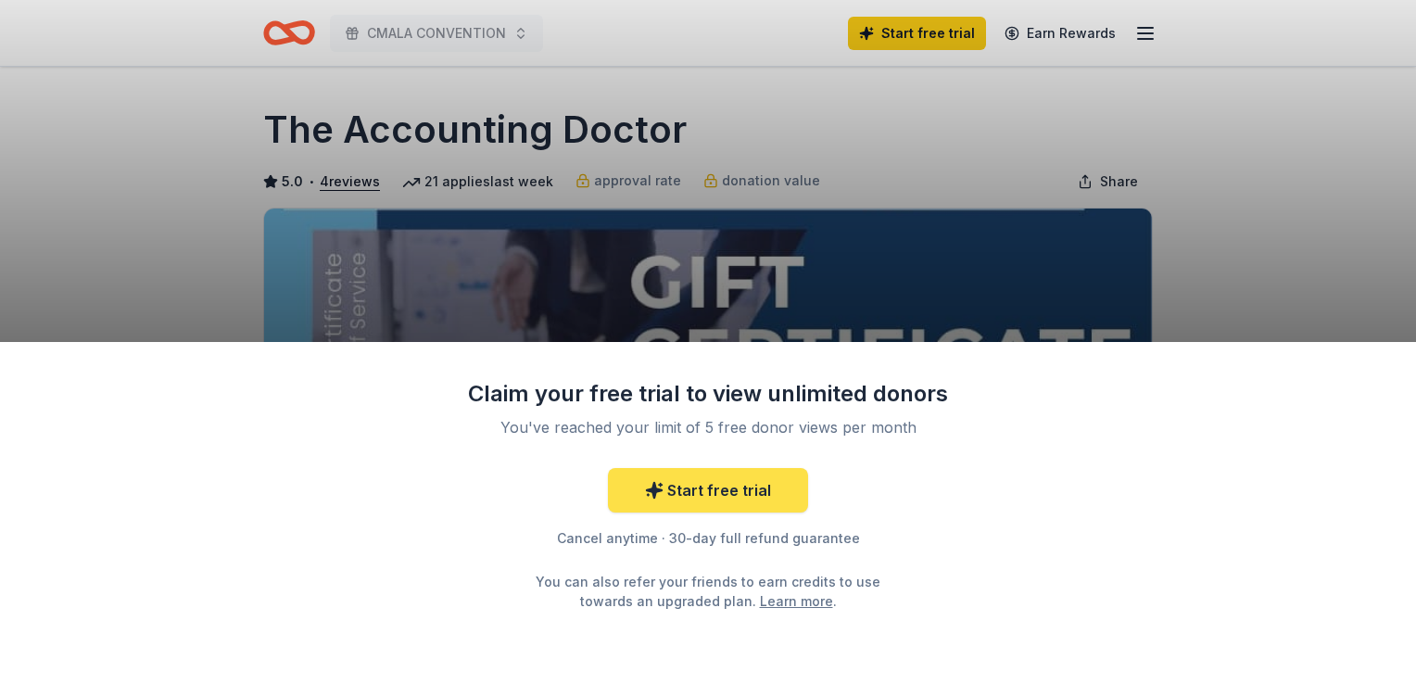
click at [739, 492] on link "Start free trial" at bounding box center [708, 490] width 200 height 44
